Goal: Navigation & Orientation: Find specific page/section

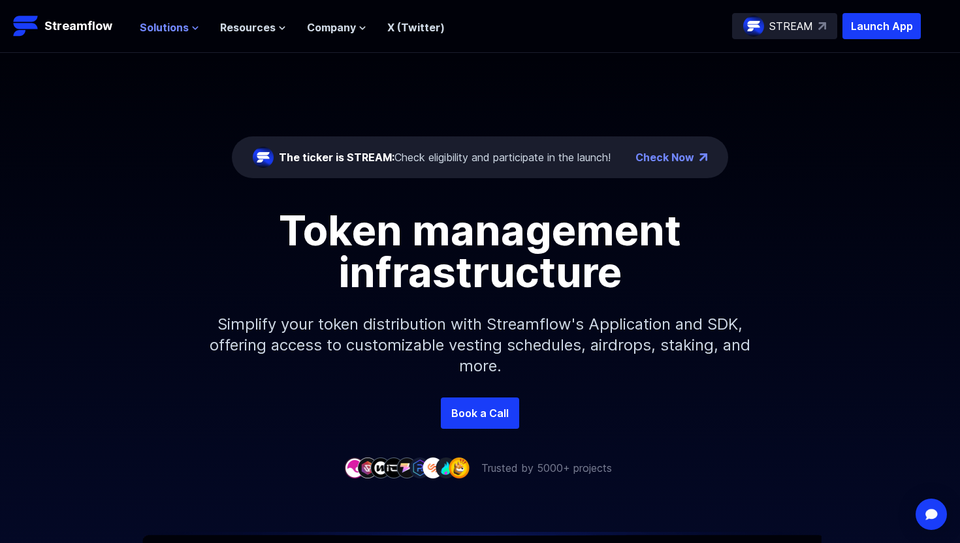
click at [193, 27] on icon at bounding box center [195, 28] width 5 height 3
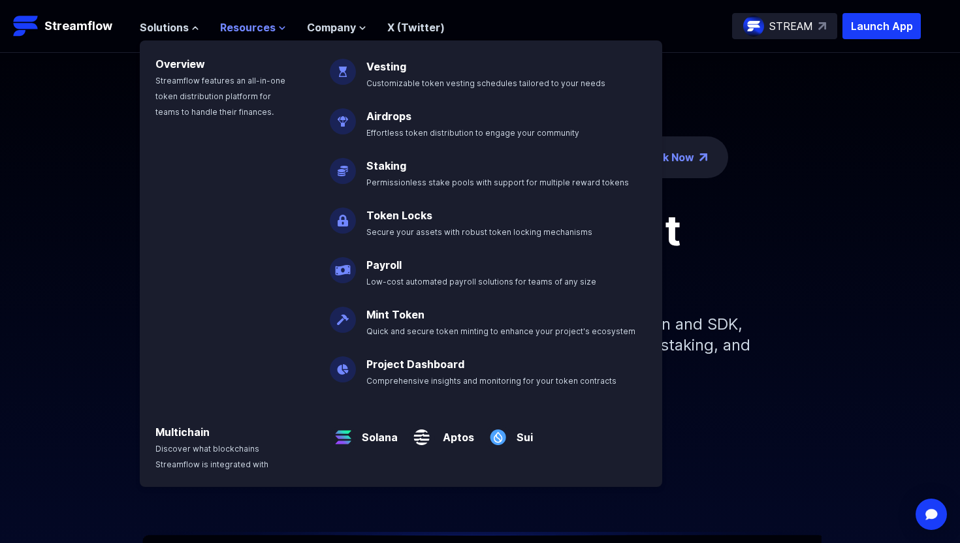
click at [279, 29] on icon at bounding box center [282, 28] width 8 height 8
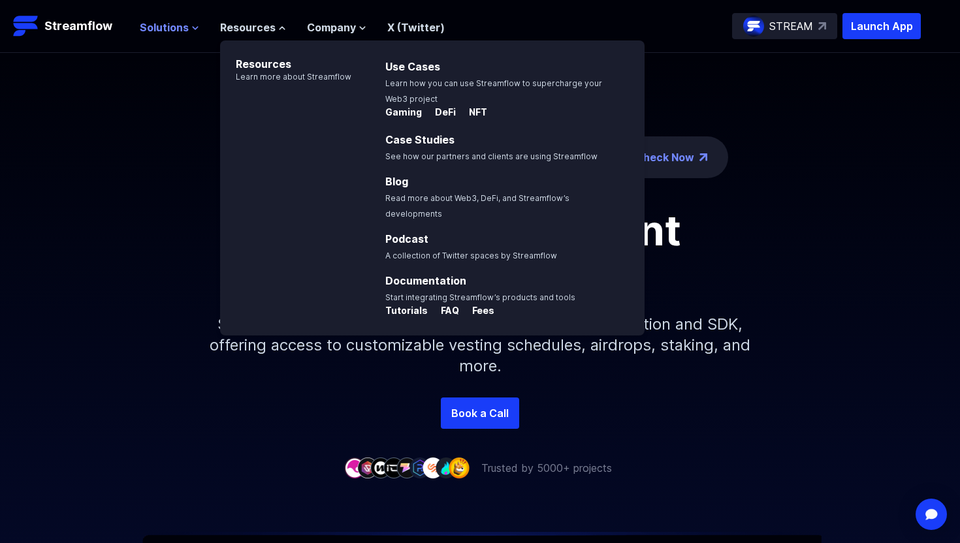
click at [195, 24] on icon at bounding box center [195, 28] width 8 height 8
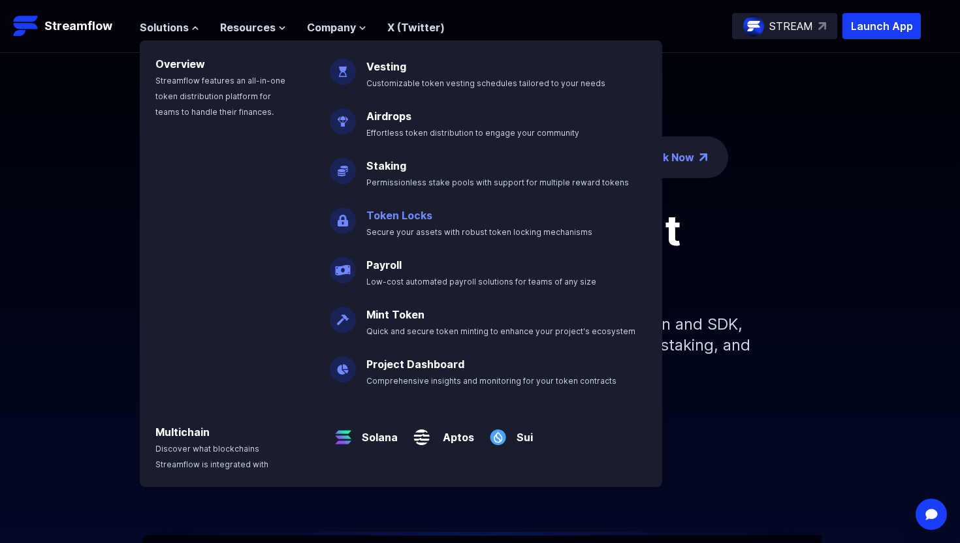
click at [409, 204] on p "Token Locks Secure your assets with robust token locking mechanisms" at bounding box center [488, 218] width 260 height 42
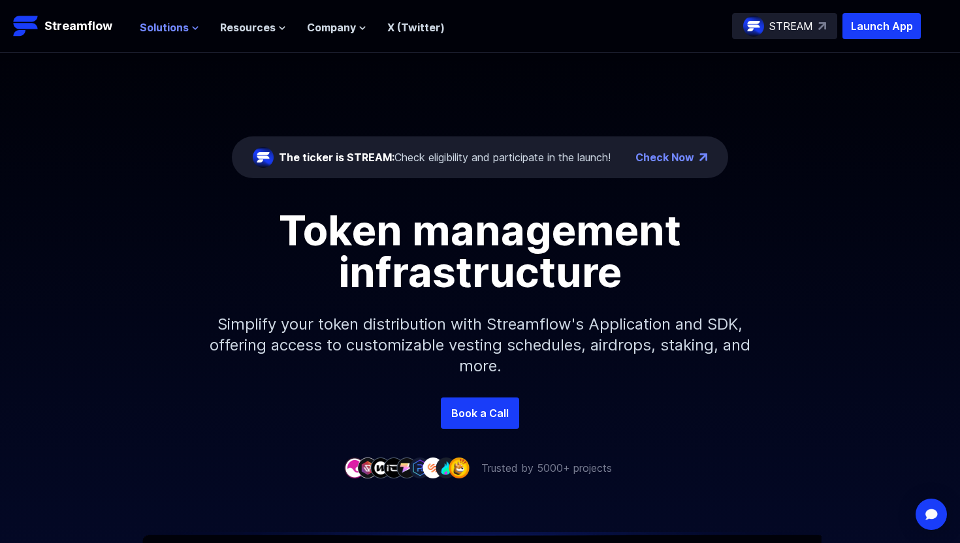
click at [192, 25] on icon at bounding box center [195, 28] width 8 height 8
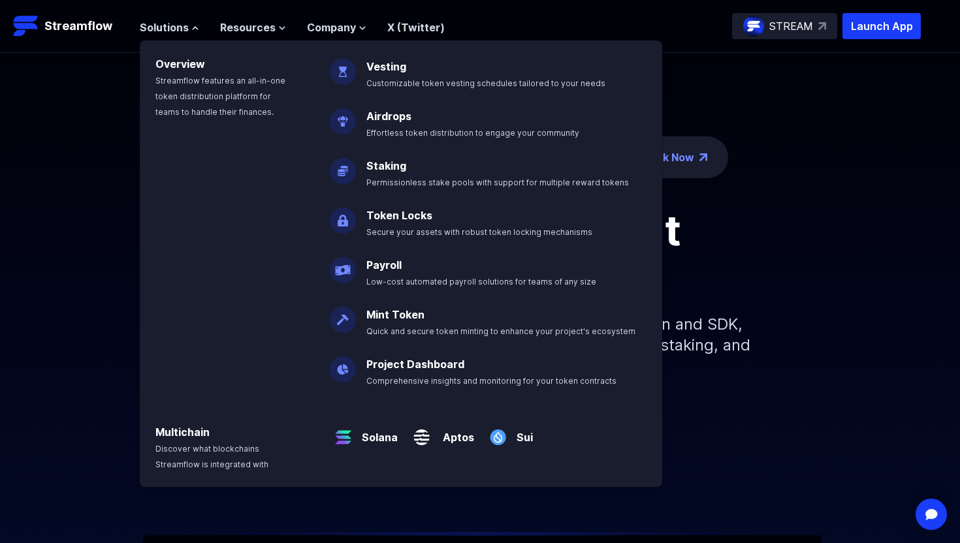
click at [347, 221] on img at bounding box center [343, 215] width 26 height 37
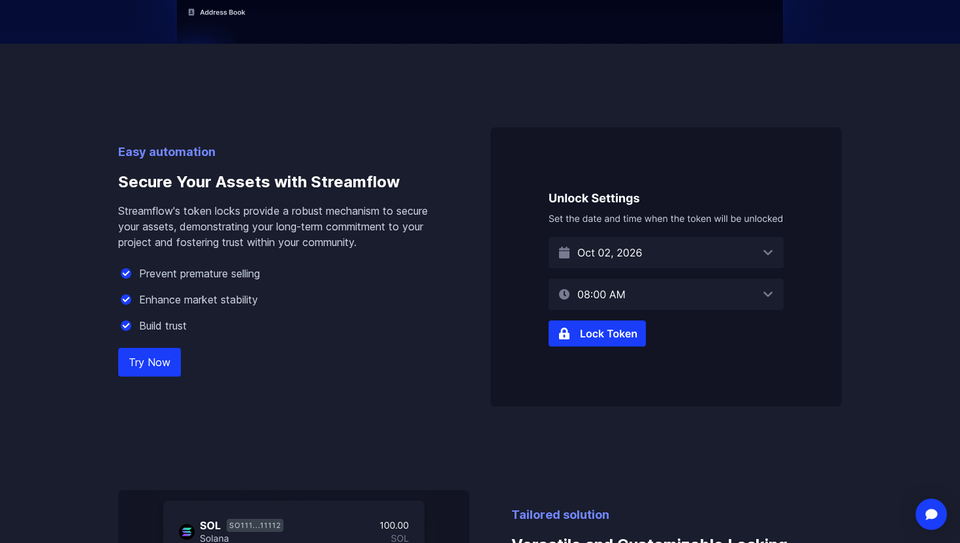
scroll to position [731, 0]
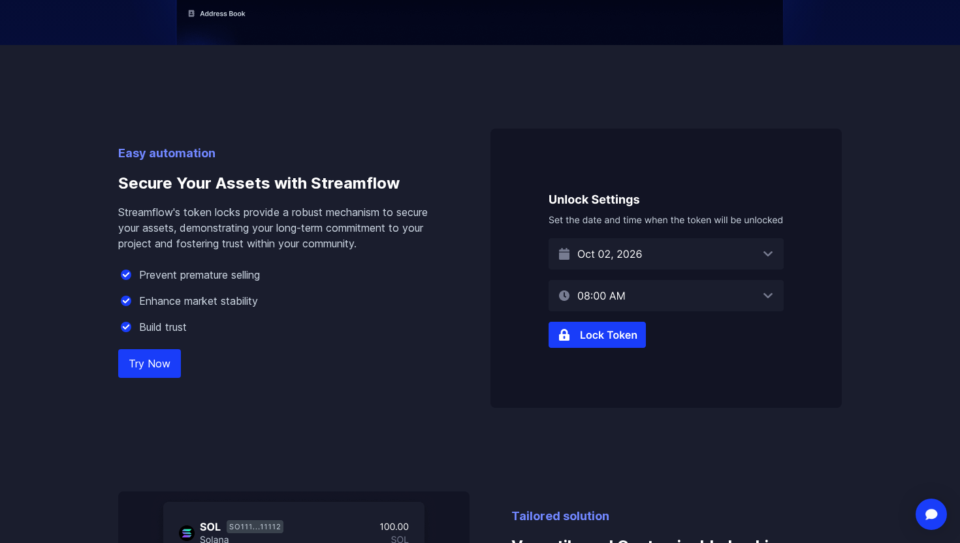
click at [674, 259] on img at bounding box center [665, 268] width 351 height 279
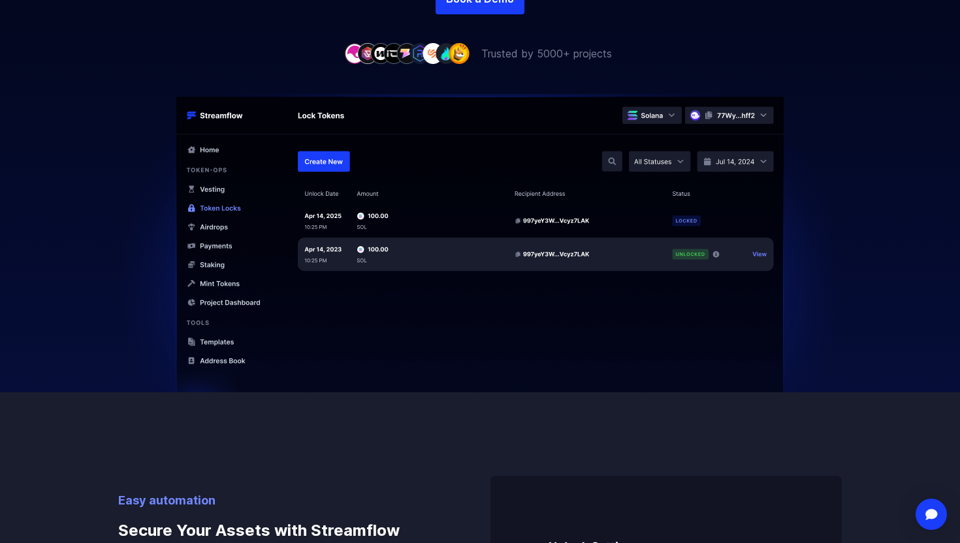
scroll to position [0, 0]
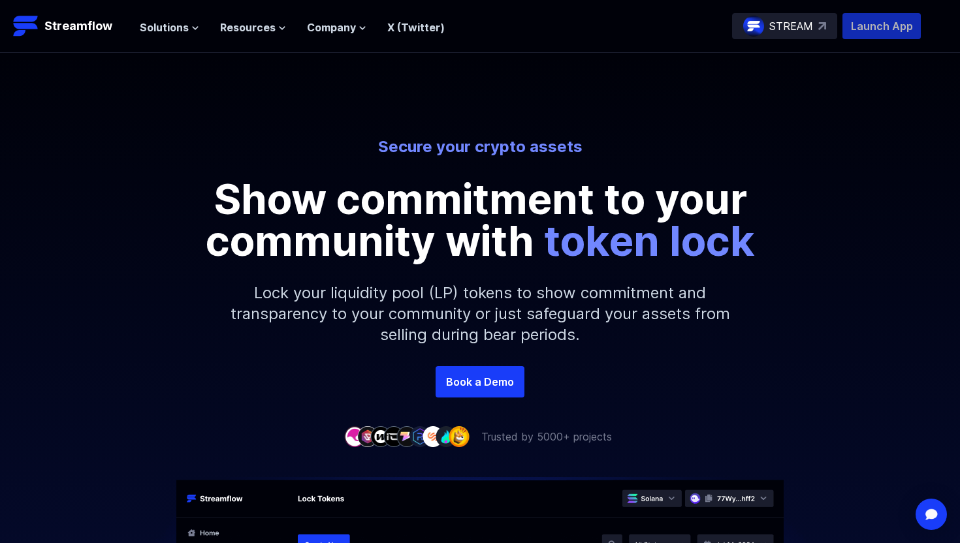
click at [891, 21] on p "Launch App" at bounding box center [881, 26] width 78 height 26
